Goal: Information Seeking & Learning: Understand process/instructions

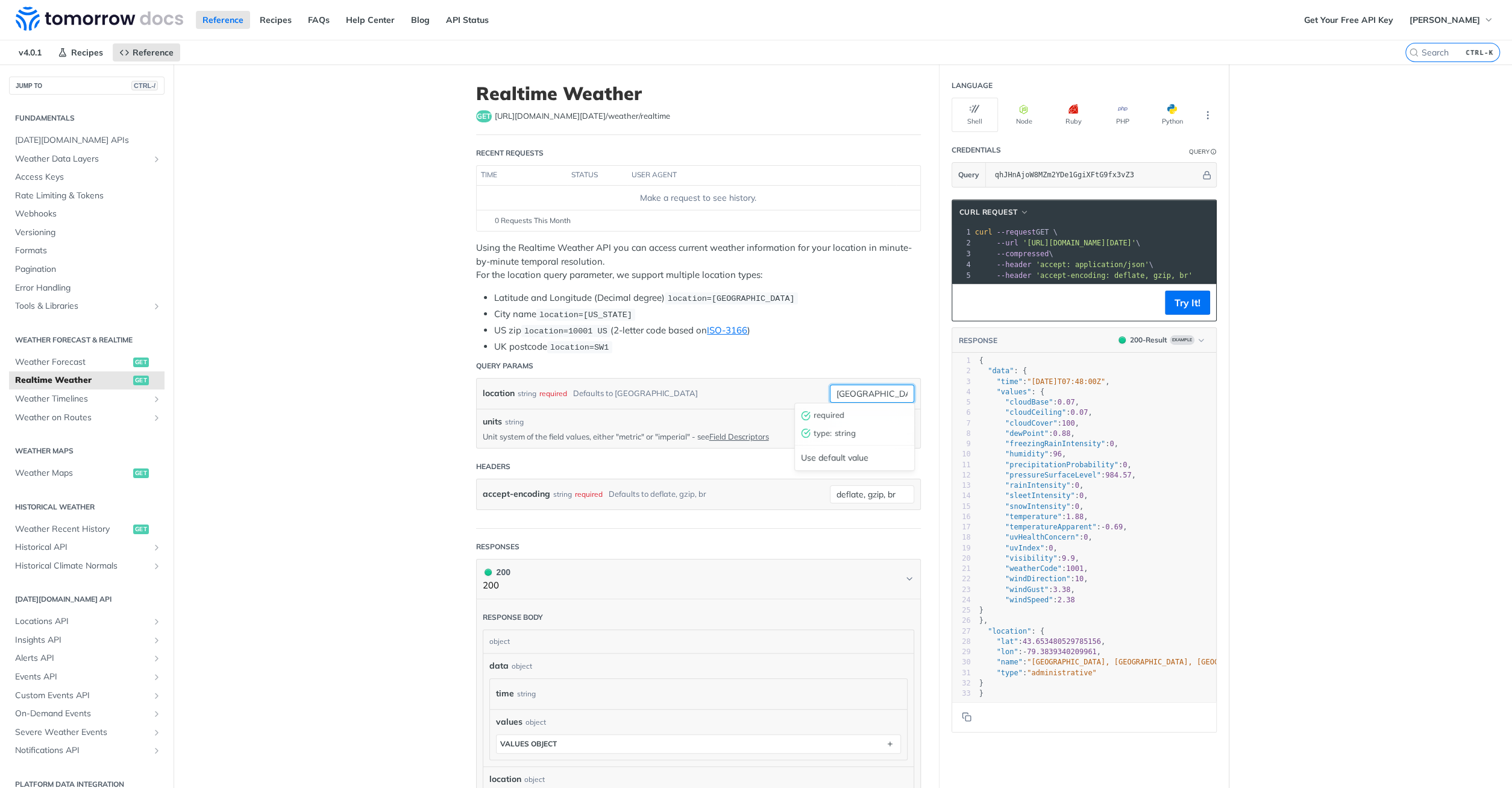
drag, startPoint x: 873, startPoint y: 391, endPoint x: 775, endPoint y: 389, distance: 98.0
click at [830, 389] on input "toronto" at bounding box center [871, 393] width 84 height 18
type input "wroclaw"
click at [876, 417] on input "units" at bounding box center [871, 424] width 84 height 18
click at [881, 391] on input "wroclaw" at bounding box center [871, 393] width 84 height 18
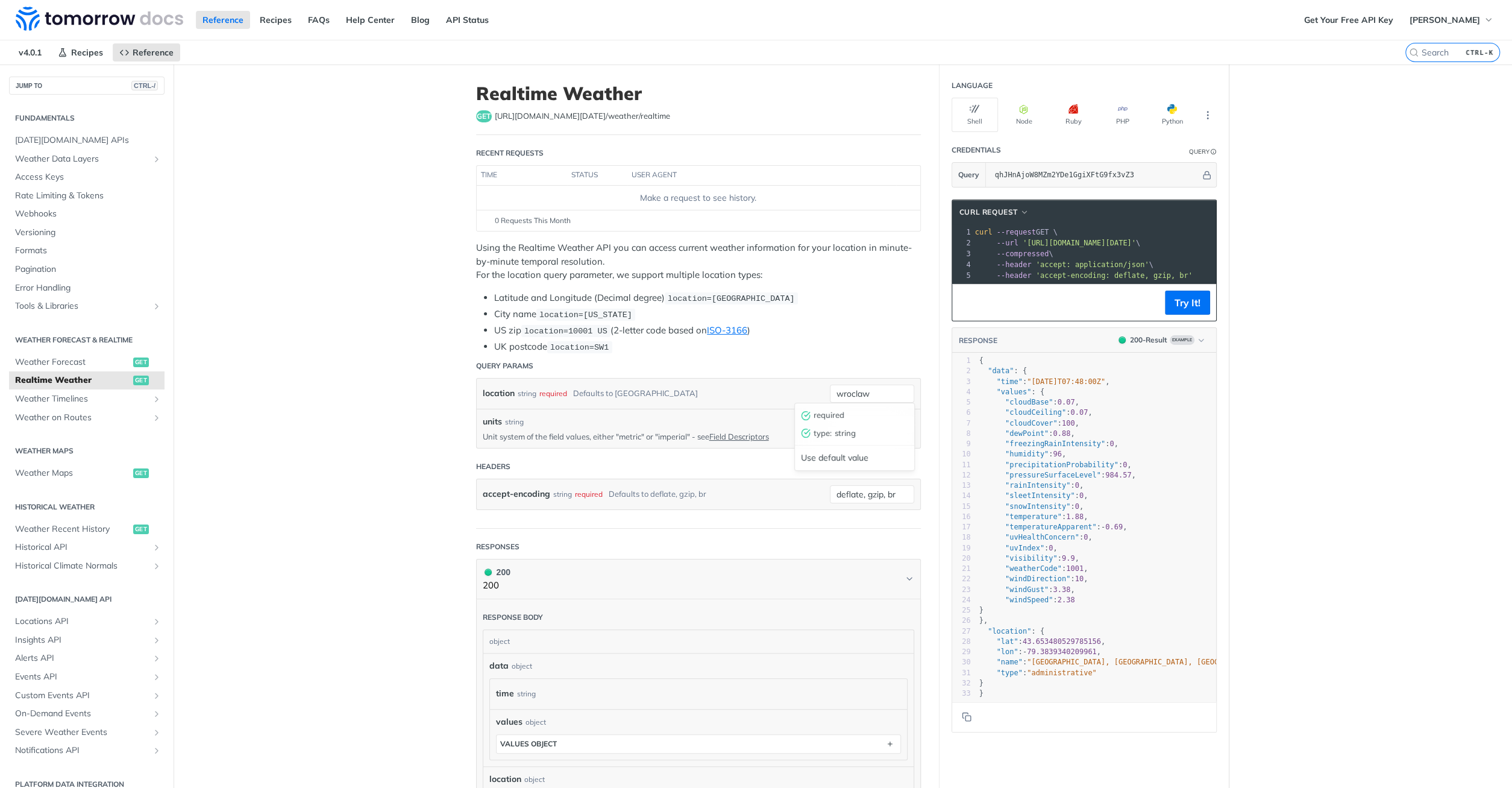
click at [842, 411] on div "required" at bounding box center [852, 415] width 116 height 18
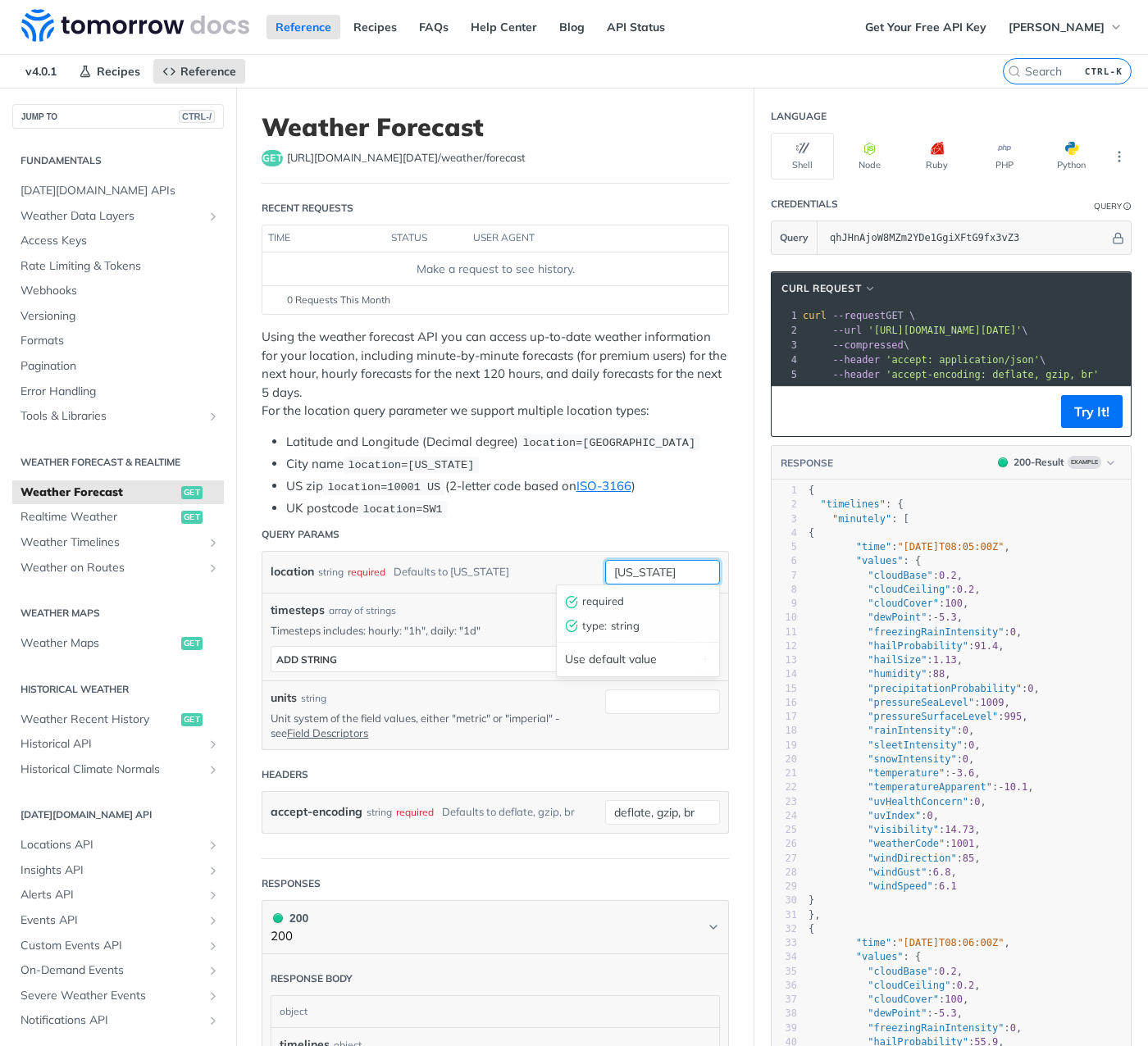
drag, startPoint x: 671, startPoint y: 569, endPoint x: 399, endPoint y: 560, distance: 272.1
click at [606, 560] on input "new york" at bounding box center [662, 572] width 115 height 24
type input "wrocław"
click at [602, 597] on div "required" at bounding box center [635, 601] width 158 height 24
click at [569, 568] on div "location string required Defaults to new york" at bounding box center [425, 572] width 310 height 24
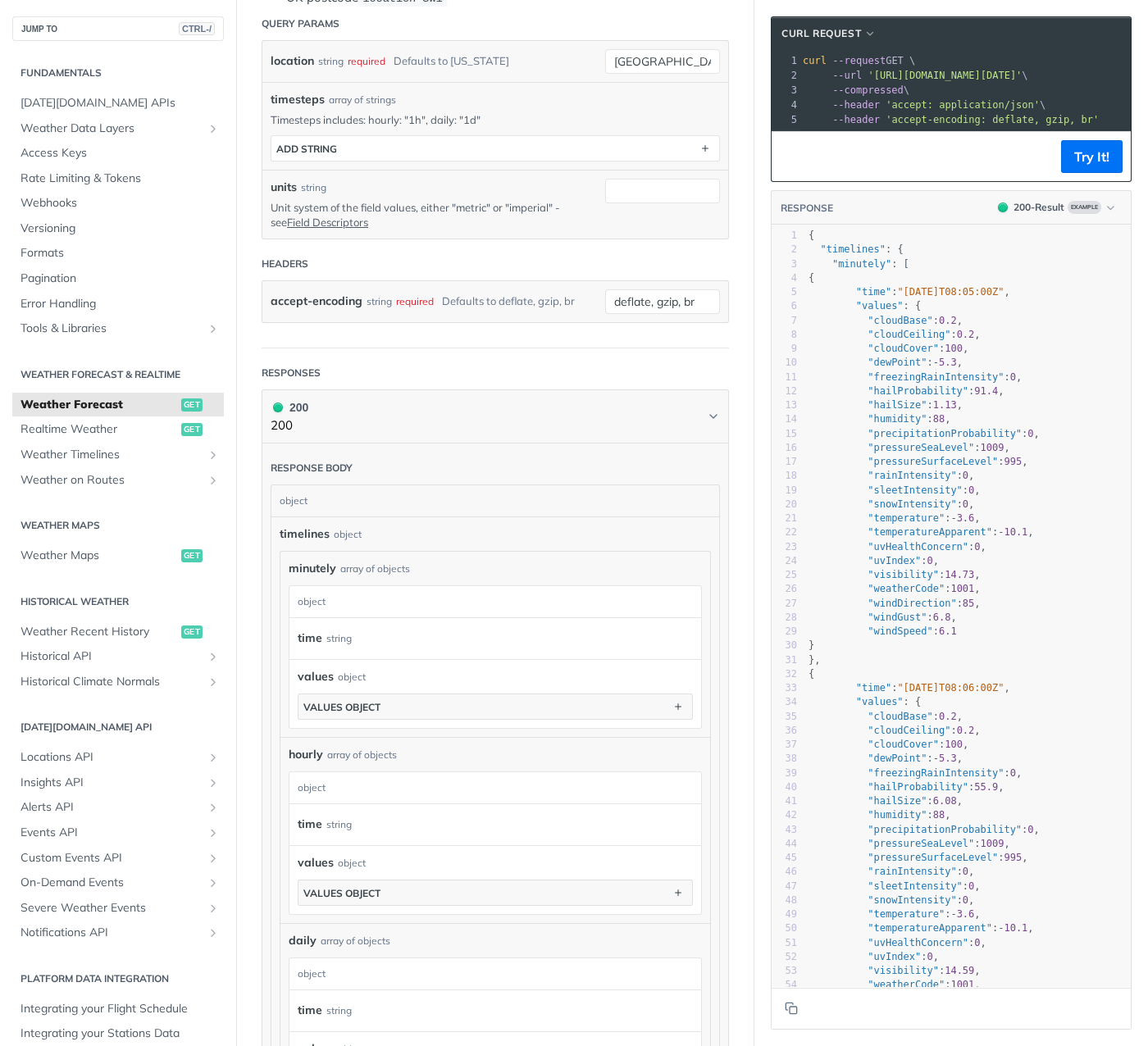
scroll to position [482, 0]
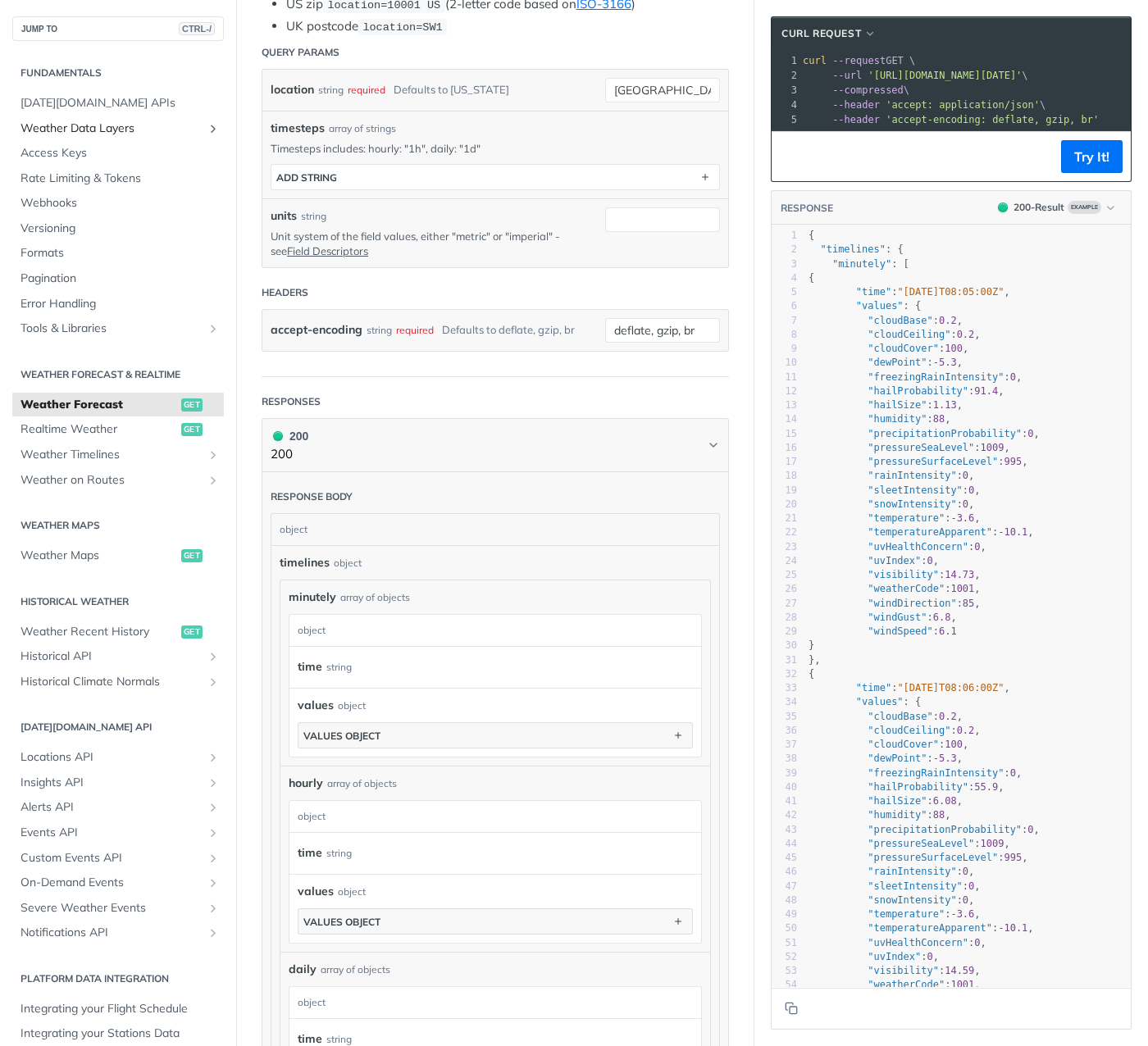
click at [157, 133] on span "Weather Data Layers" at bounding box center [112, 129] width 182 height 16
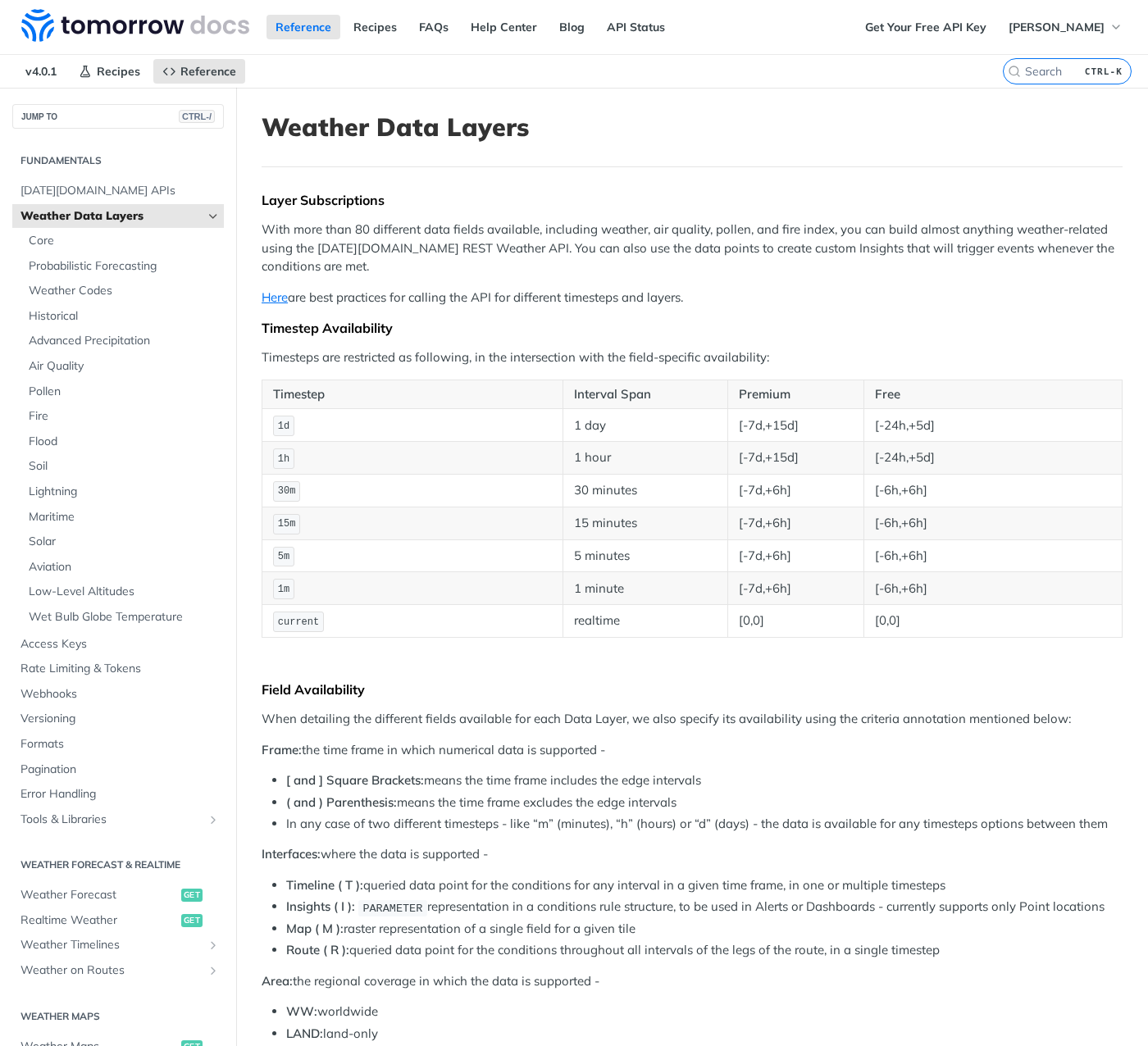
click at [121, 205] on link "Weather Data Layers" at bounding box center [118, 216] width 211 height 24
drag, startPoint x: 127, startPoint y: 224, endPoint x: 202, endPoint y: 204, distance: 77.6
click at [132, 224] on link "Weather Data Layers" at bounding box center [118, 216] width 211 height 24
click at [214, 213] on icon "Hide subpages for Weather Data Layers" at bounding box center [213, 217] width 14 height 14
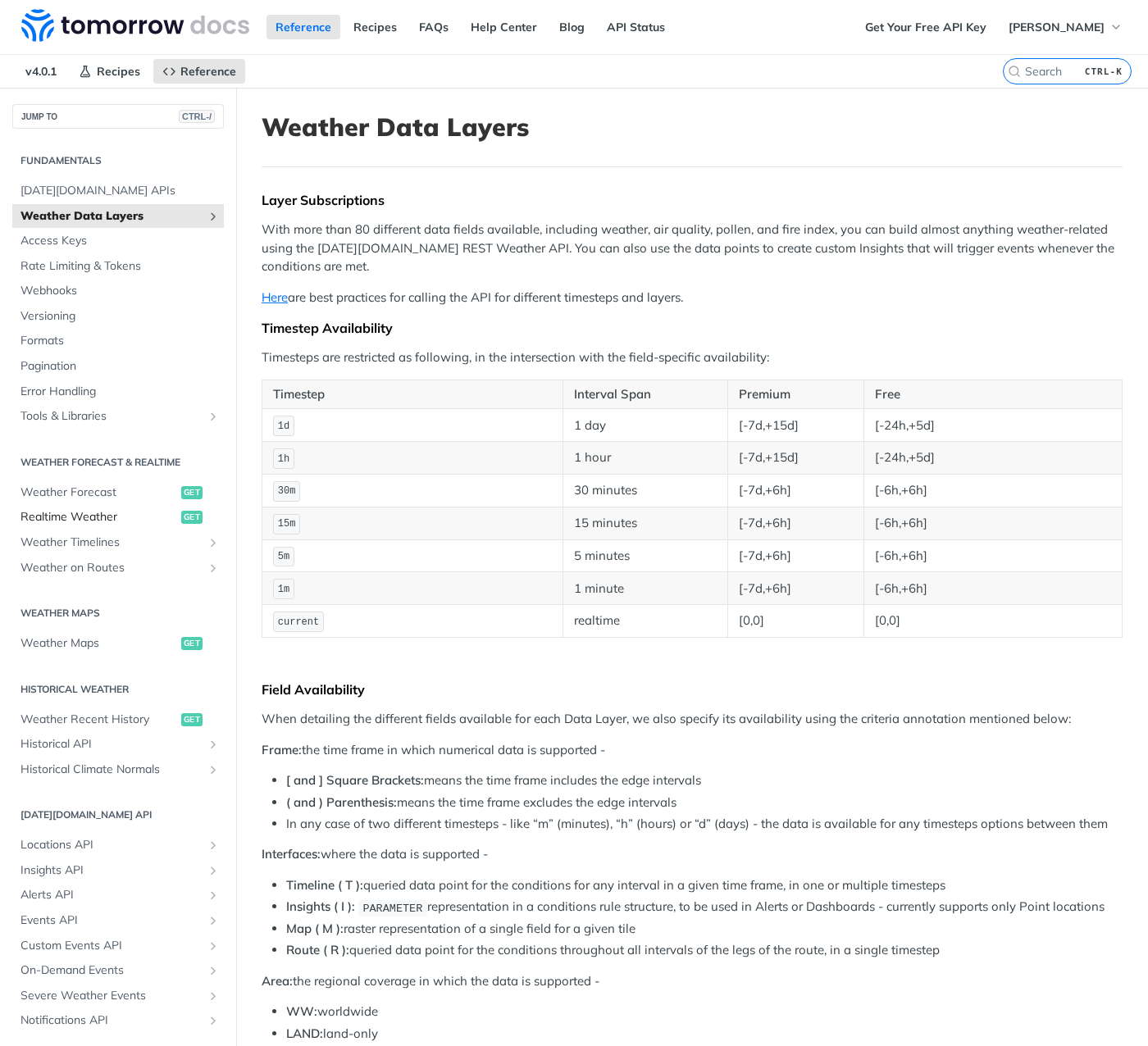
click at [118, 517] on span "Realtime Weather" at bounding box center [99, 517] width 157 height 16
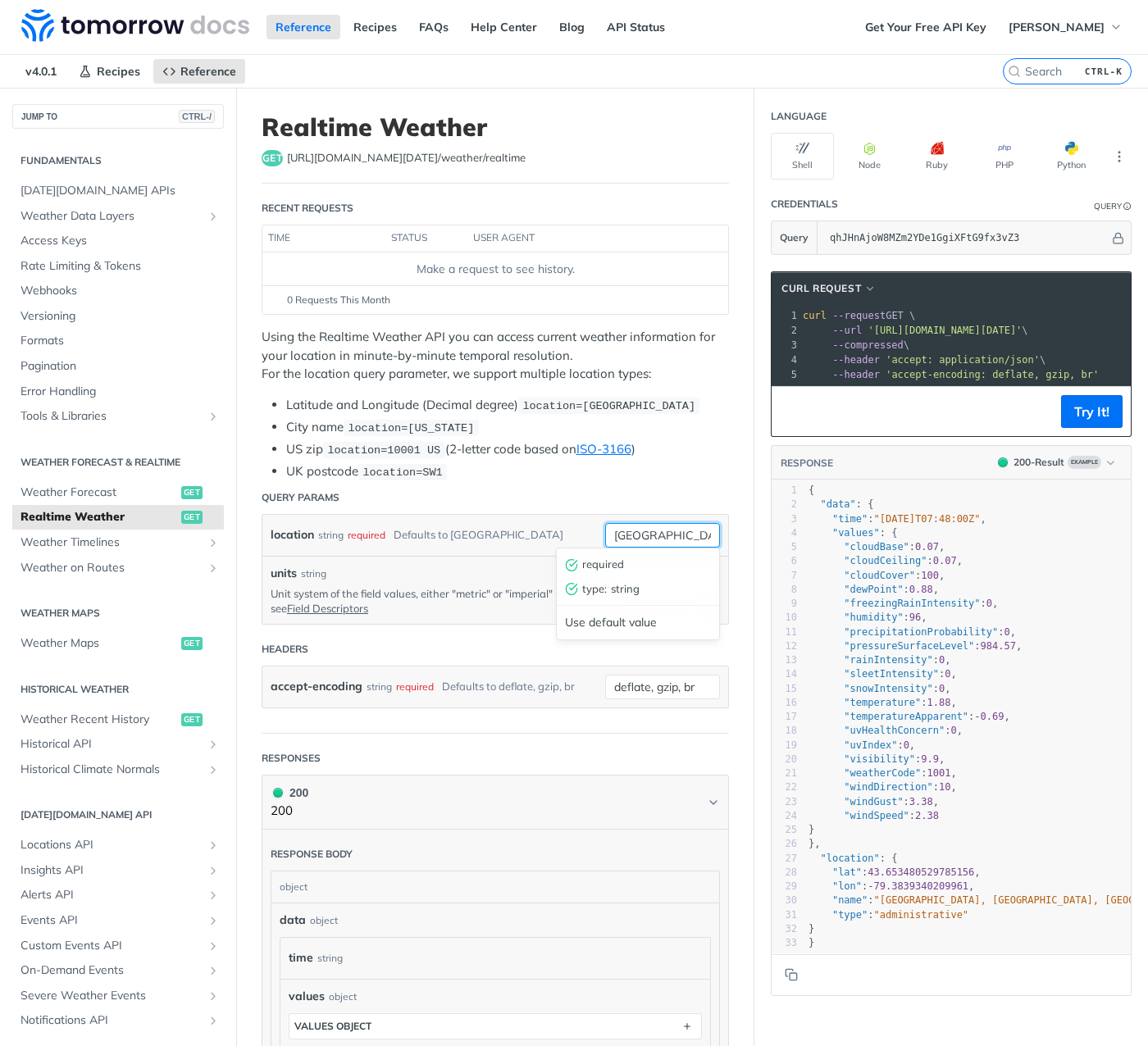
click at [654, 525] on input "toronto" at bounding box center [662, 535] width 115 height 24
click at [366, 532] on div "required" at bounding box center [366, 535] width 38 height 23
click at [428, 528] on div "Defaults to toronto" at bounding box center [478, 535] width 170 height 23
click at [700, 523] on input "toronto" at bounding box center [662, 535] width 115 height 24
drag, startPoint x: 696, startPoint y: 521, endPoint x: 471, endPoint y: 506, distance: 225.5
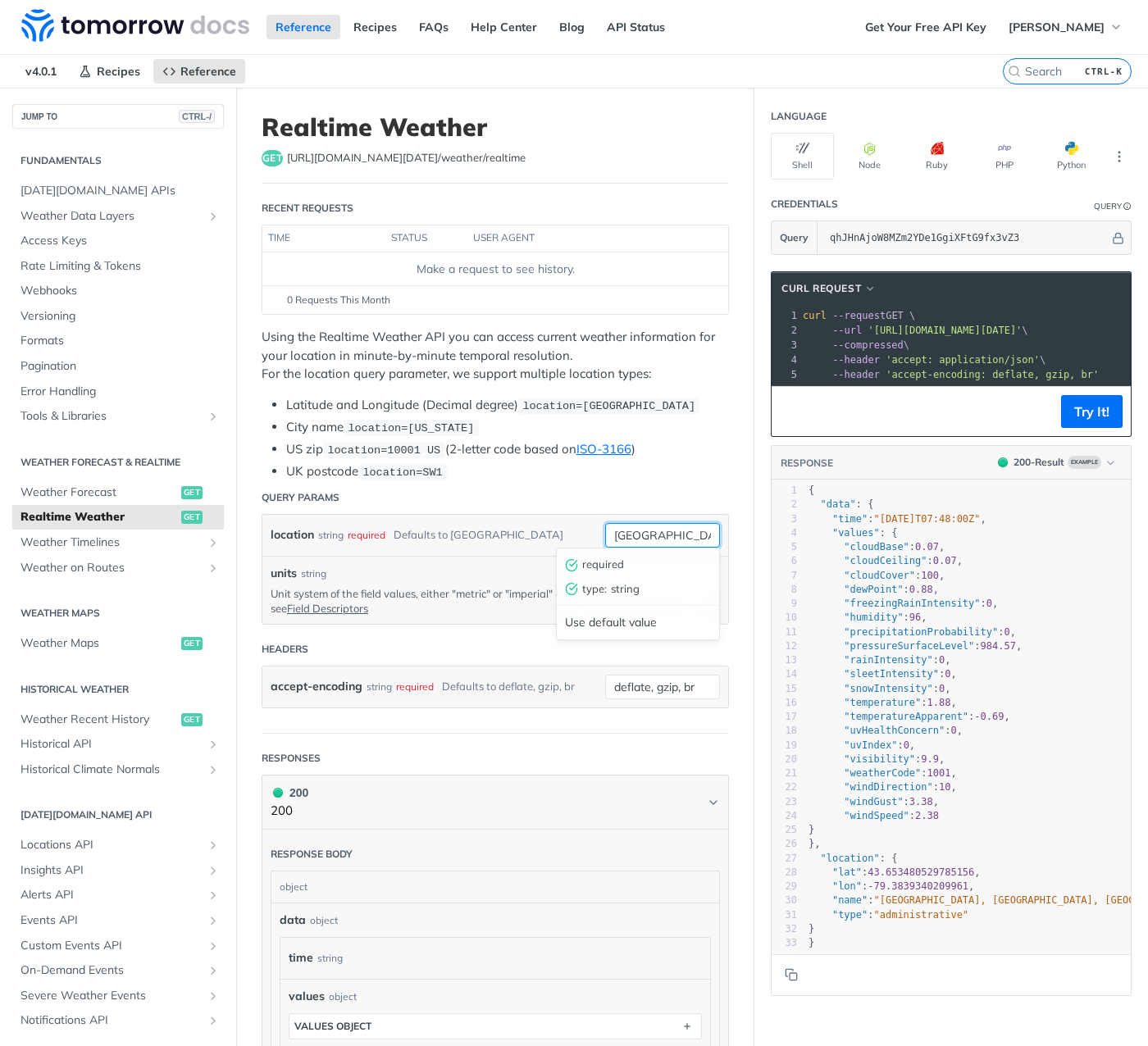
click at [606, 523] on input "toronto" at bounding box center [662, 535] width 115 height 24
type input "wroclaw"
click at [632, 599] on span "string" at bounding box center [661, 606] width 100 height 16
click at [631, 604] on div "units string Unit system of the field values, either "metric" or "imperial" - s…" at bounding box center [495, 590] width 449 height 51
click at [639, 572] on input "units" at bounding box center [662, 577] width 115 height 24
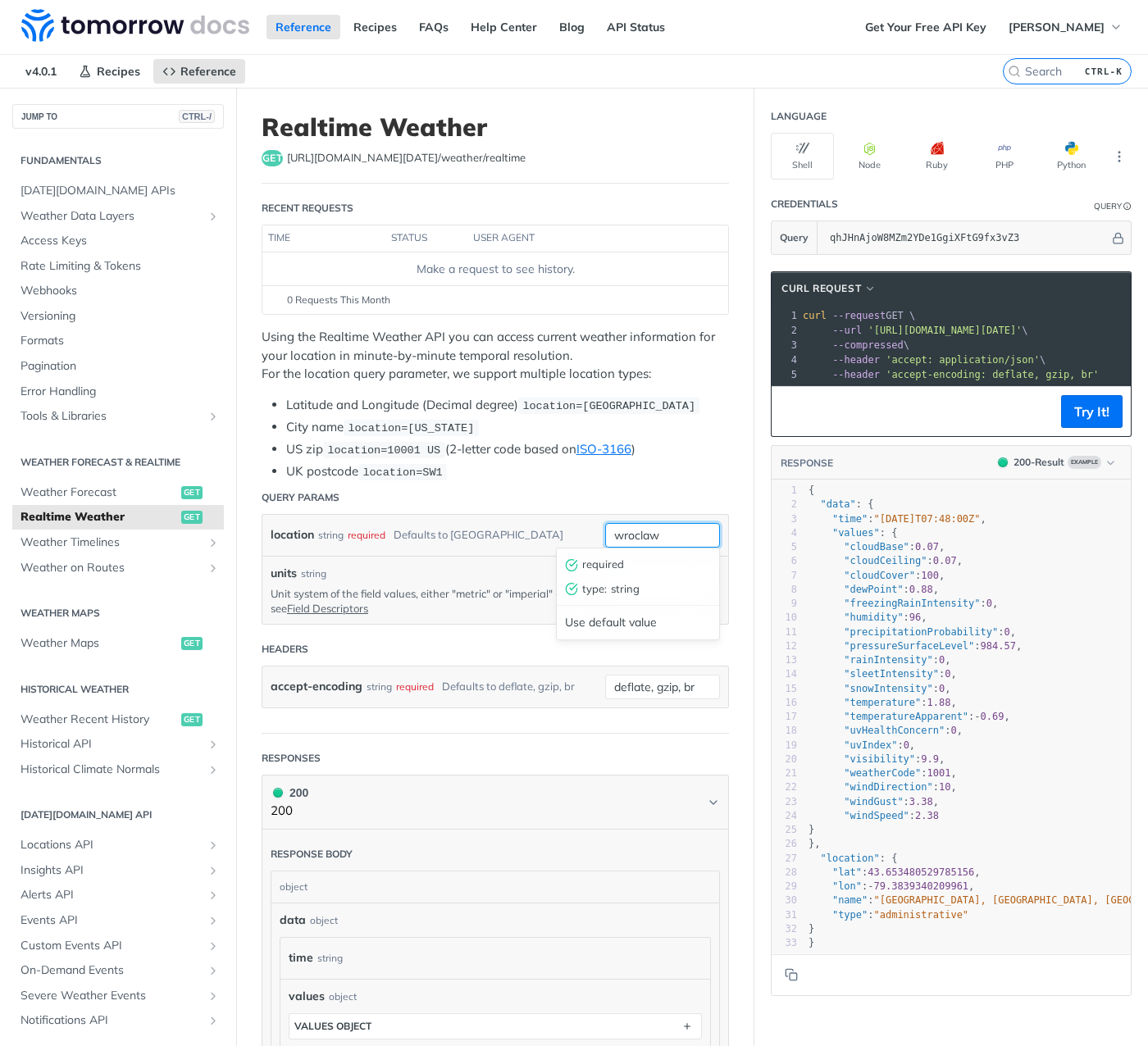
click at [665, 529] on input "wroclaw" at bounding box center [662, 535] width 115 height 24
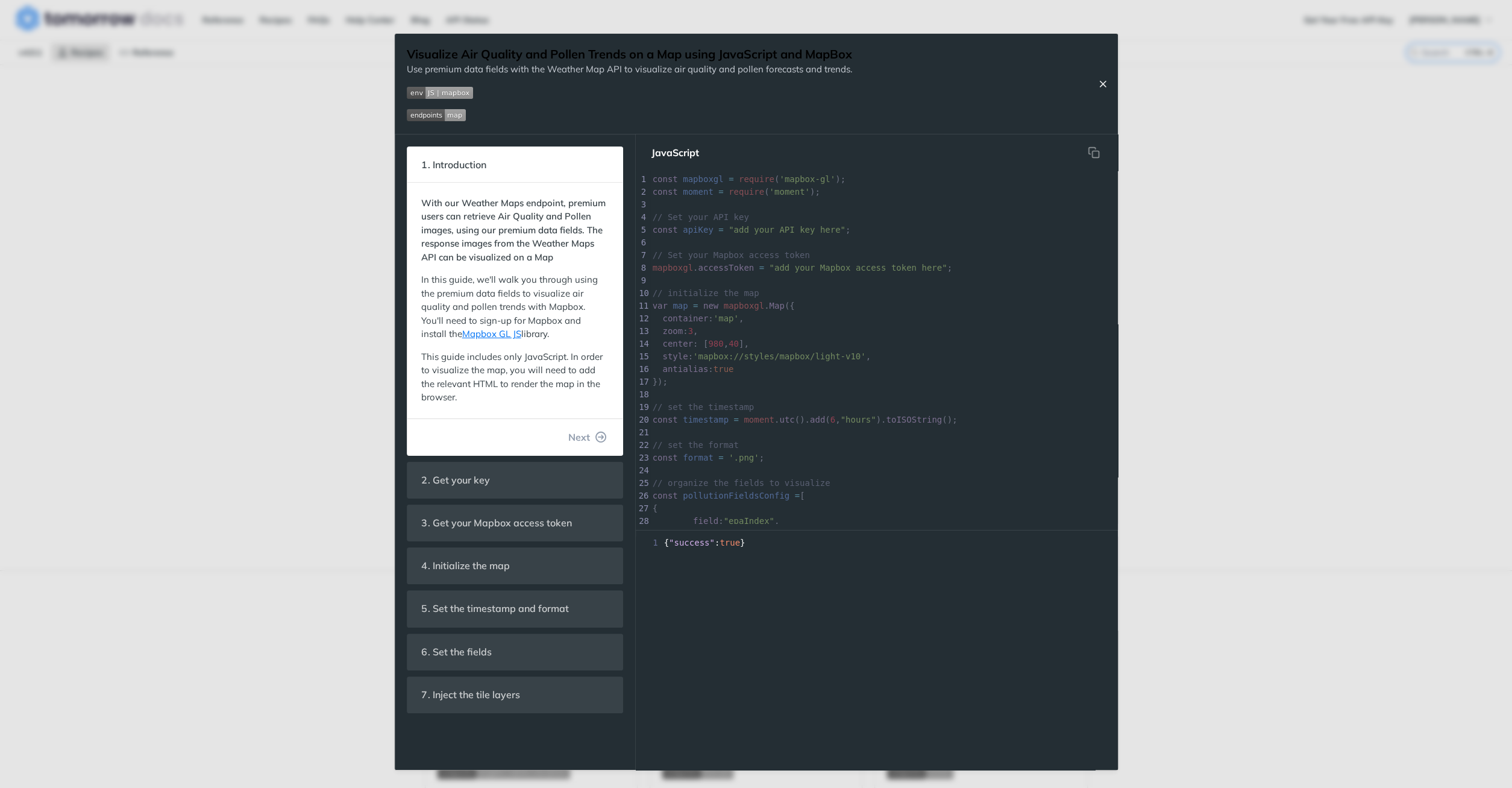
click at [1108, 85] on icon "Close Recipe" at bounding box center [1103, 84] width 11 height 11
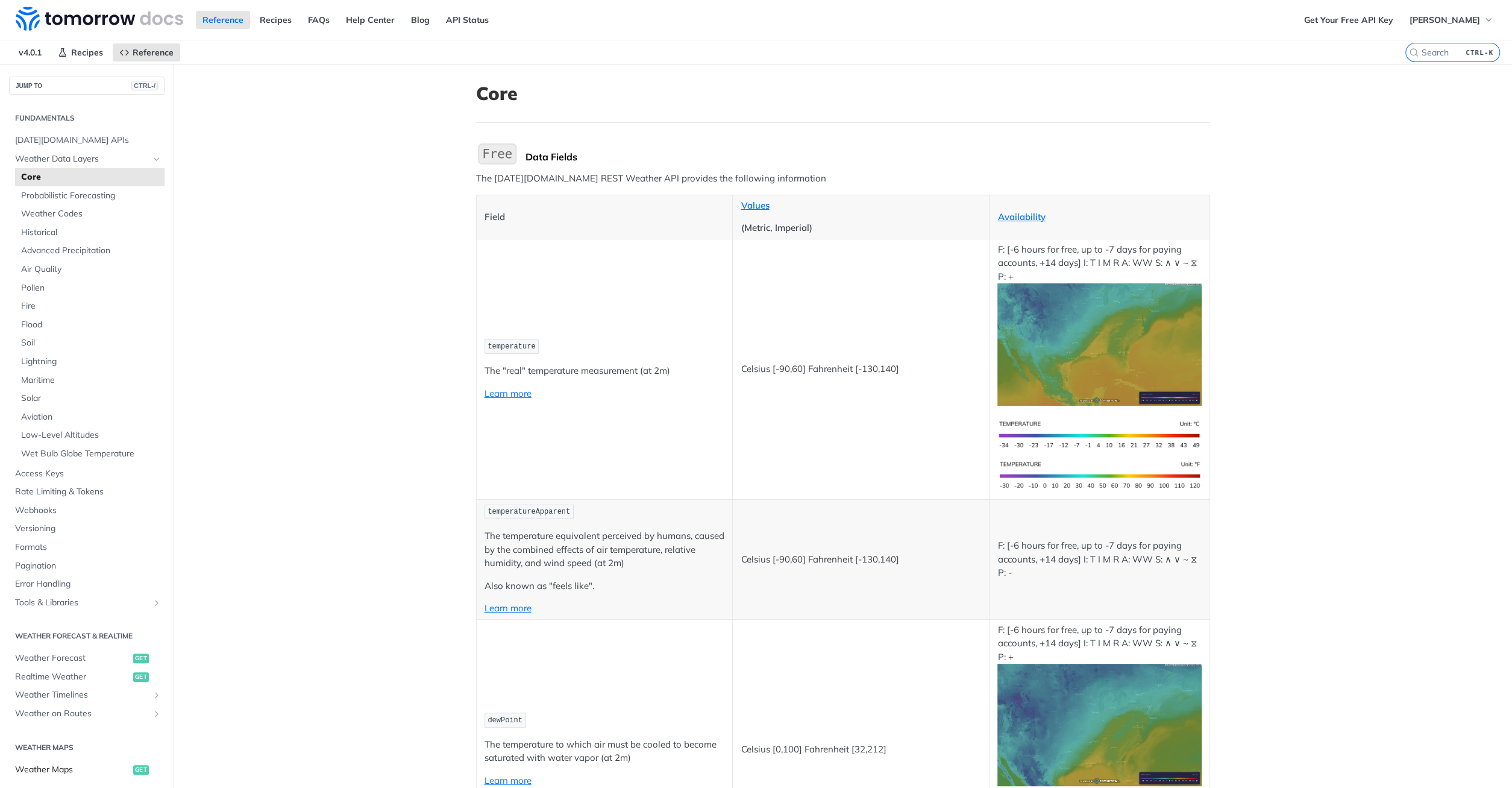
click at [48, 767] on span "Weather Maps" at bounding box center [73, 769] width 115 height 12
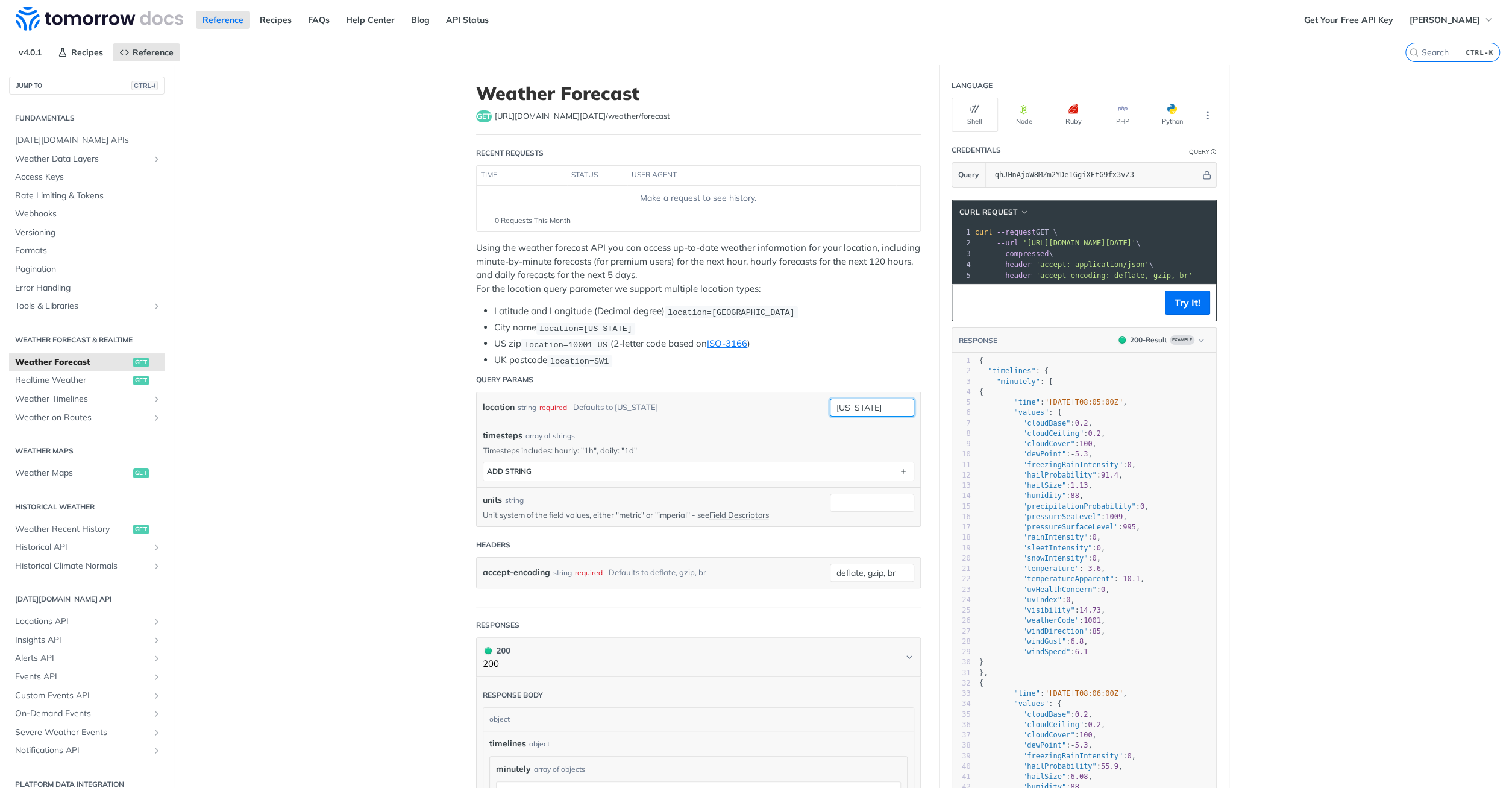
click at [875, 399] on input "[US_STATE]" at bounding box center [871, 407] width 84 height 18
click at [823, 476] on div "Use default value" at bounding box center [854, 471] width 119 height 19
click at [863, 405] on input "[US_STATE]" at bounding box center [871, 407] width 84 height 18
drag, startPoint x: 877, startPoint y: 404, endPoint x: 675, endPoint y: 380, distance: 203.4
click at [830, 399] on input "[US_STATE]" at bounding box center [871, 407] width 84 height 18
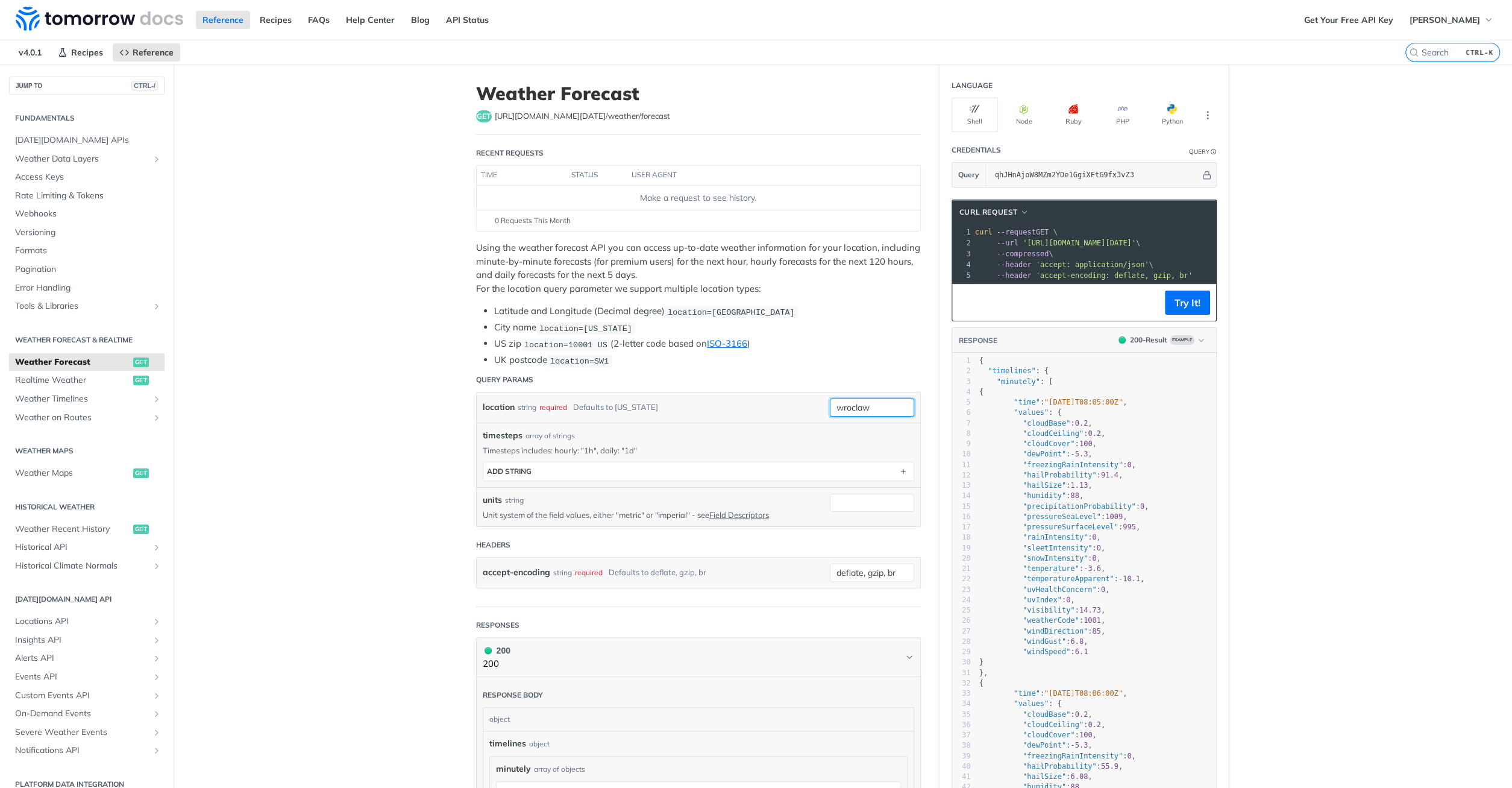
type input "wroclaw"
click at [617, 467] on button "ADD string" at bounding box center [698, 471] width 430 height 18
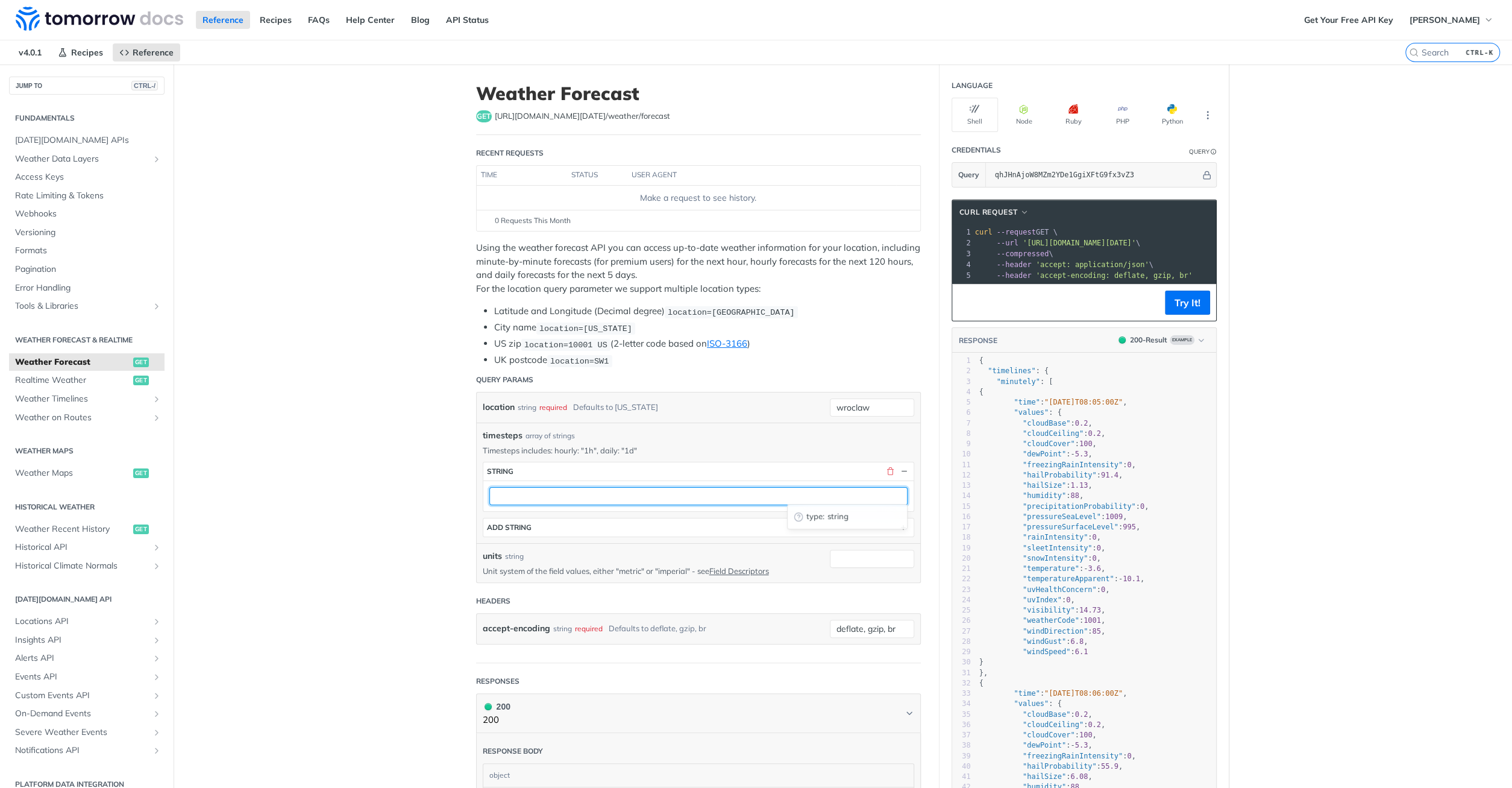
click at [591, 490] on input "text" at bounding box center [698, 495] width 418 height 18
type input "1h"
click at [605, 524] on button "ADD string" at bounding box center [698, 527] width 430 height 18
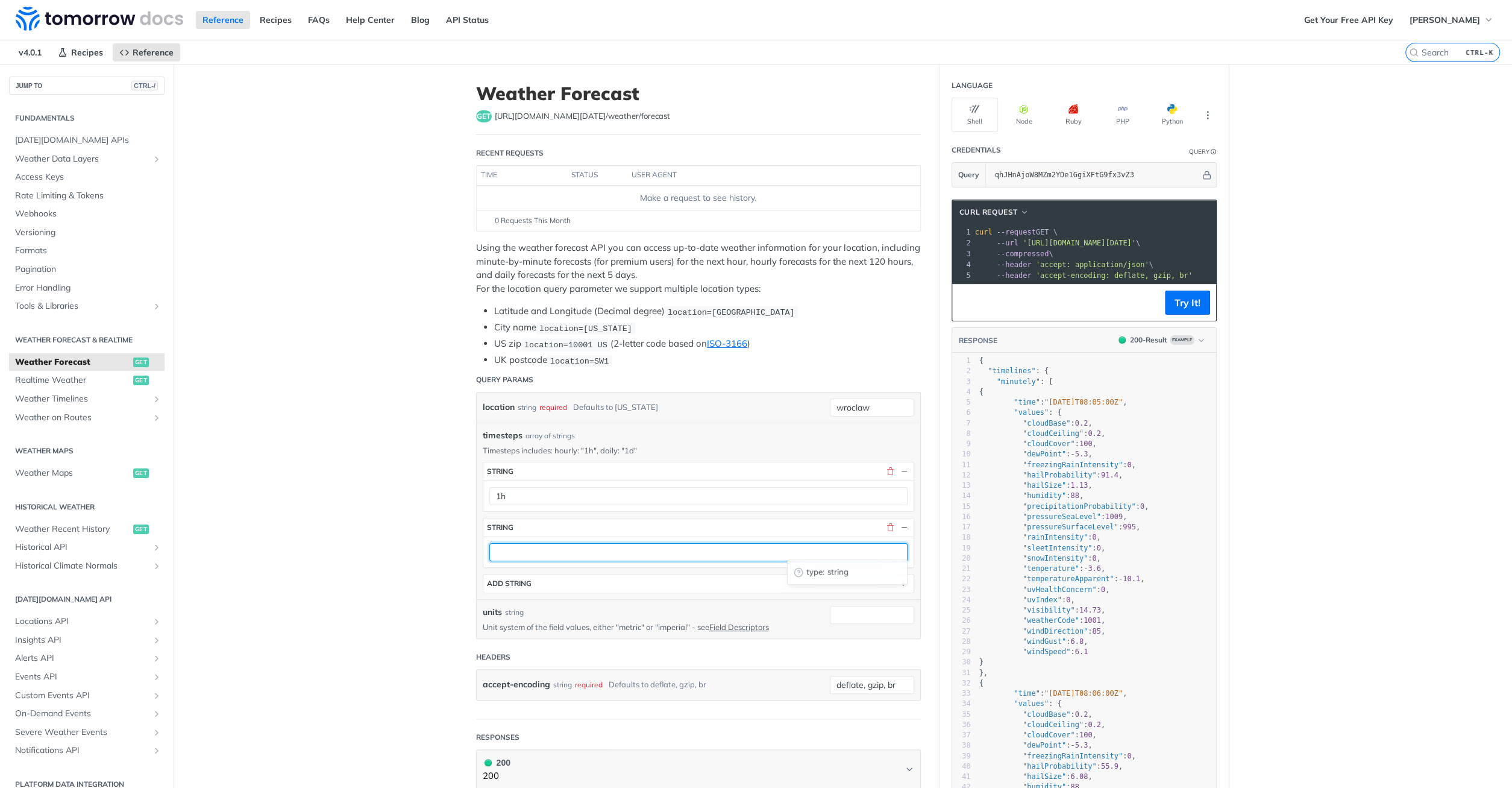
click at [582, 547] on input "text" at bounding box center [698, 552] width 418 height 18
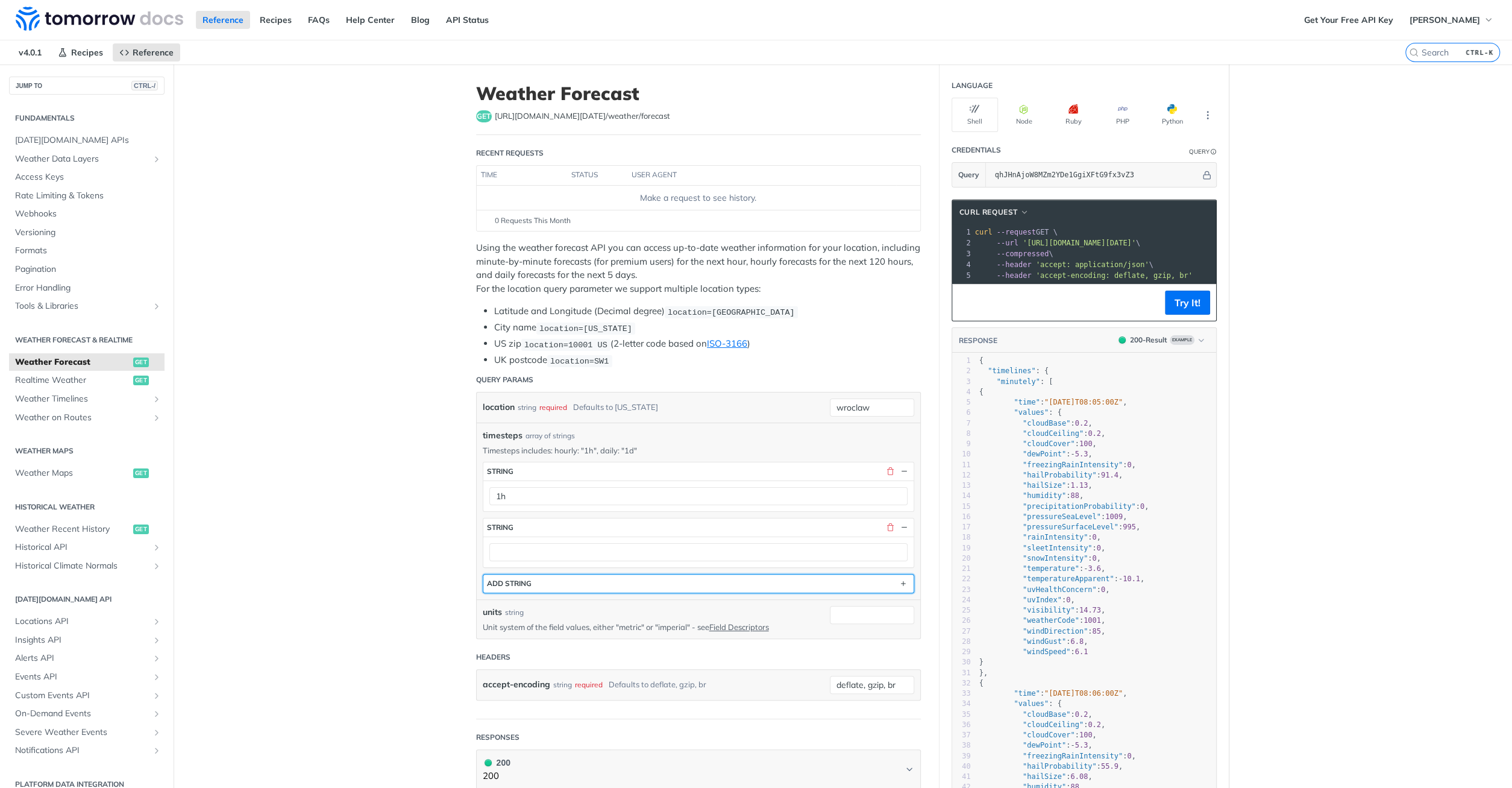
click at [832, 577] on button "ADD string" at bounding box center [698, 583] width 430 height 18
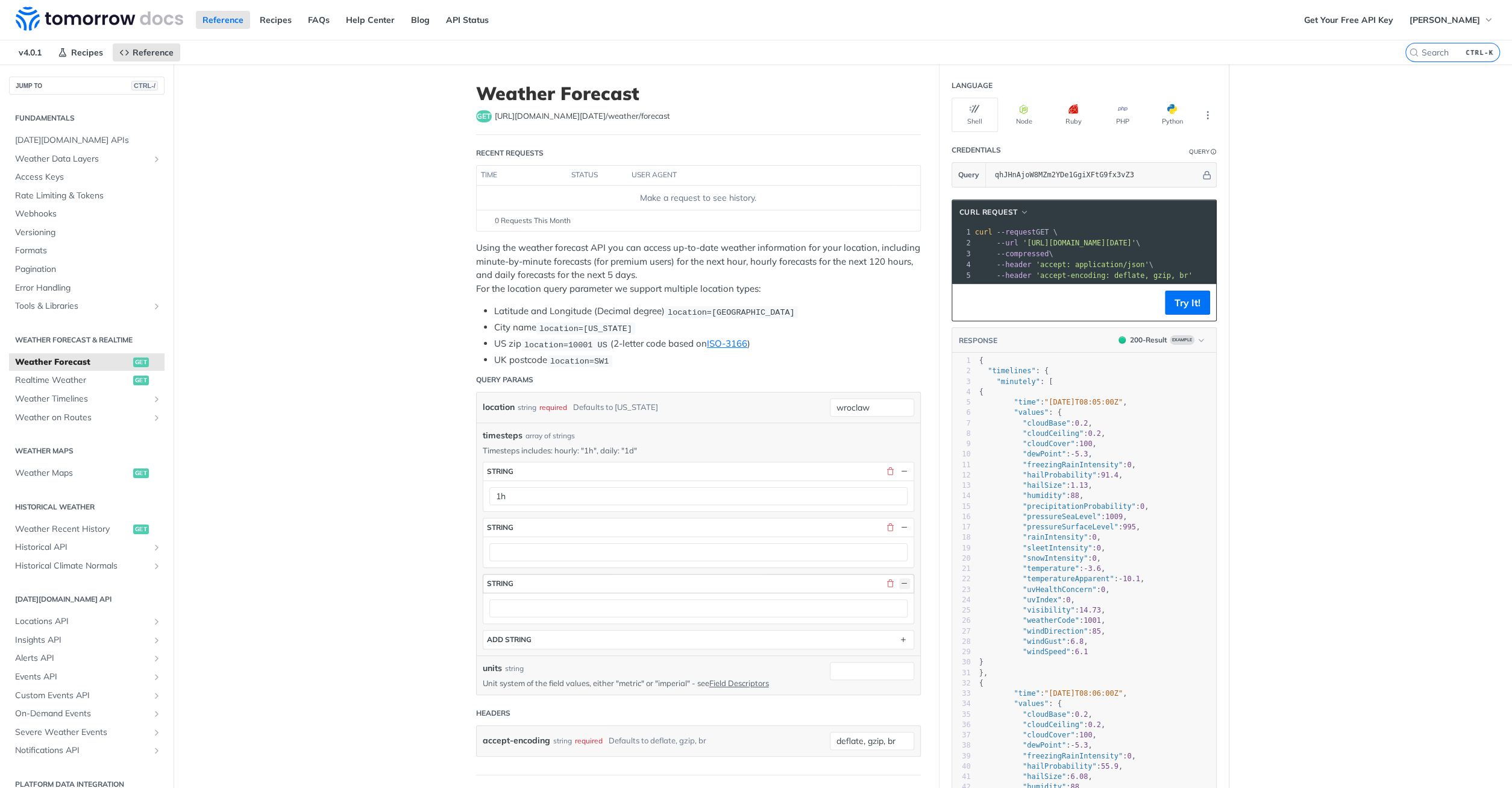
click at [905, 578] on button "button" at bounding box center [905, 583] width 11 height 11
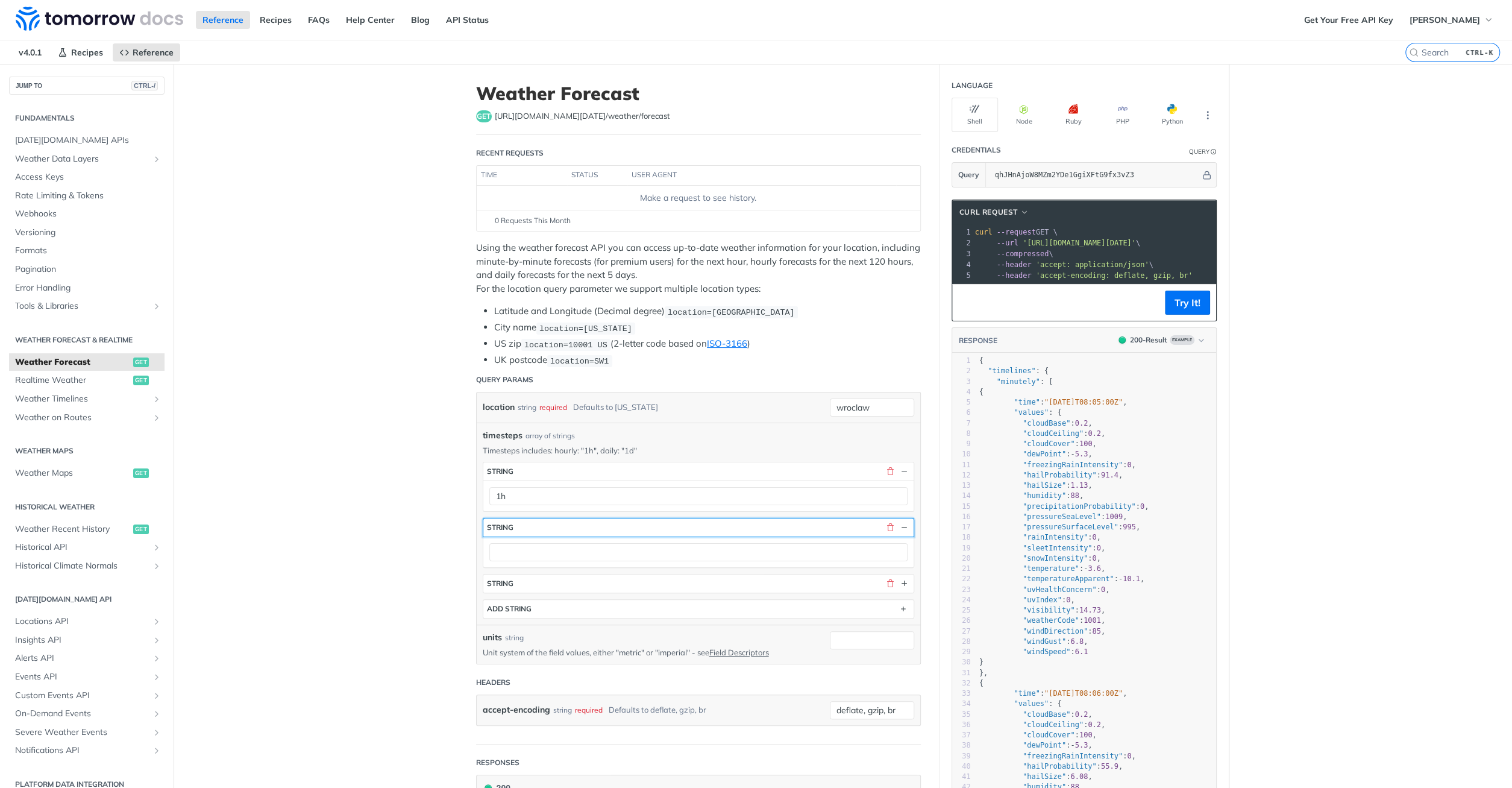
click at [907, 529] on button "string" at bounding box center [698, 527] width 430 height 18
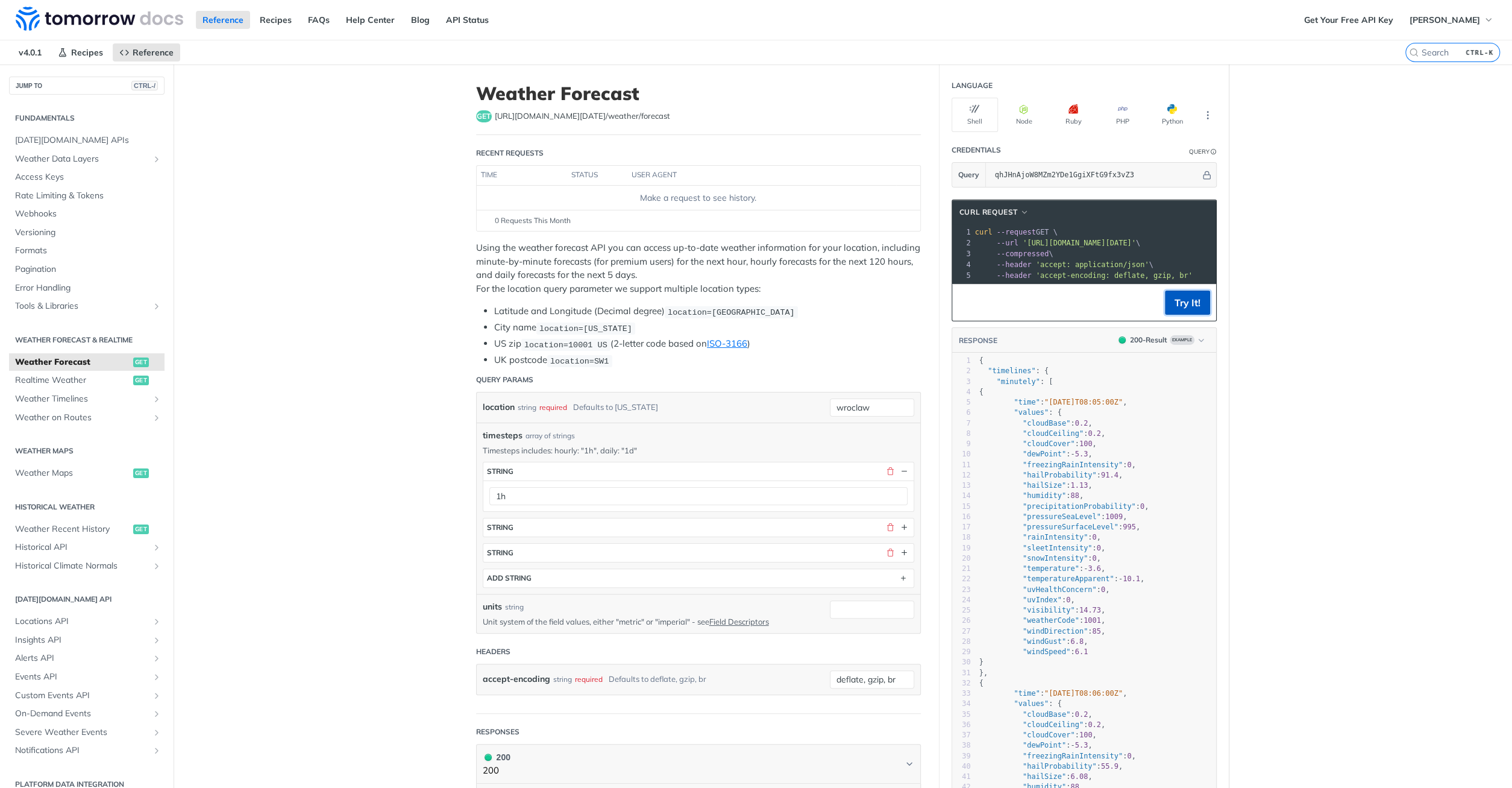
click at [1190, 305] on button "Try It!" at bounding box center [1187, 302] width 45 height 24
click at [907, 405] on input "wroclaw" at bounding box center [871, 407] width 84 height 18
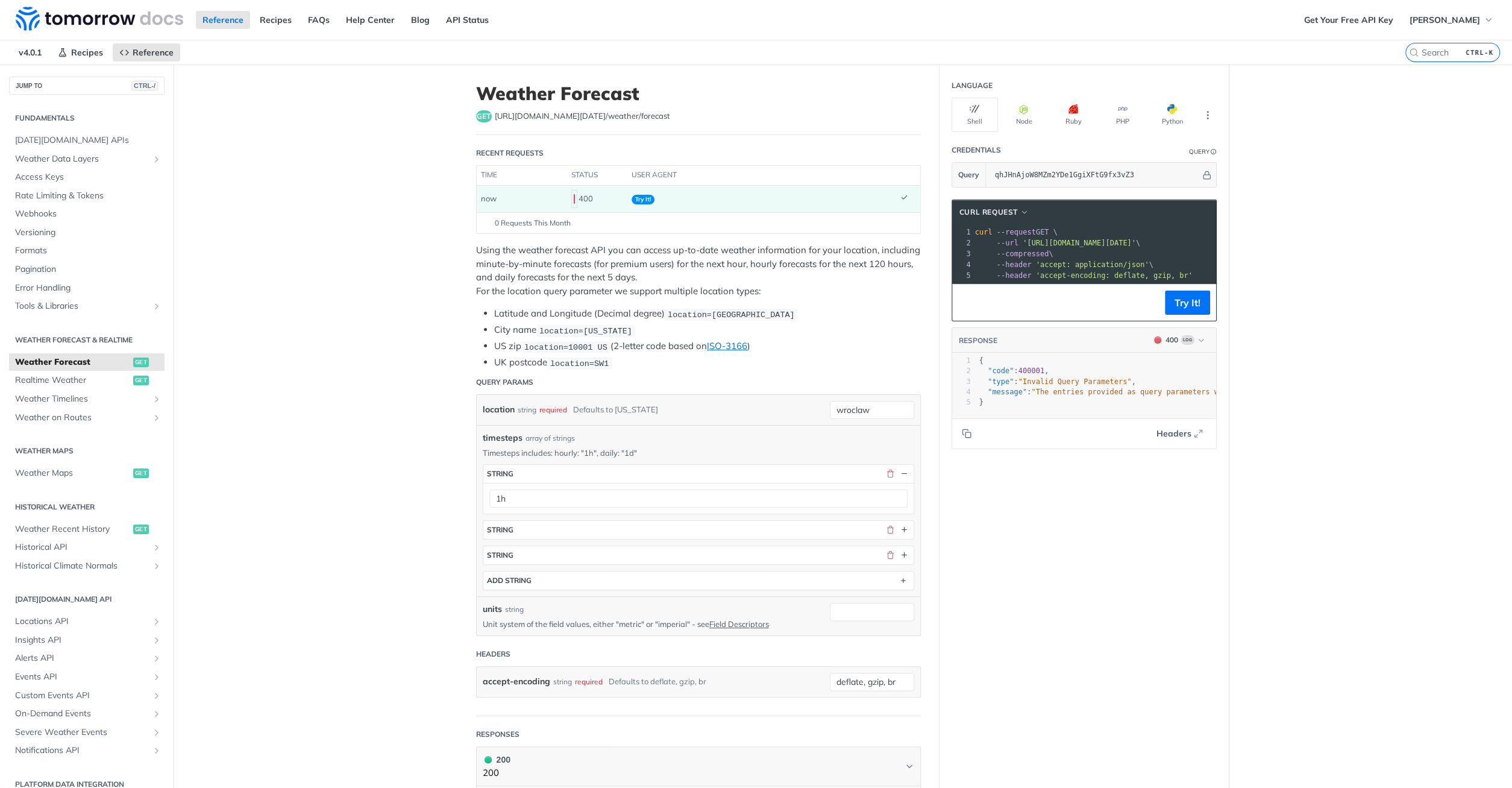
click at [877, 346] on li "US zip location=10001 [GEOGRAPHIC_DATA] (2-letter code based on ISO-3166 )" at bounding box center [707, 346] width 426 height 14
drag, startPoint x: 494, startPoint y: 313, endPoint x: 664, endPoint y: 309, distance: 170.0
click at [664, 309] on li "Latitude and Longitude (Decimal degree) location=[GEOGRAPHIC_DATA]" at bounding box center [707, 313] width 426 height 14
copy li "Latitude and Longitude (Decimal degree)"
